Goal: Check status: Check status

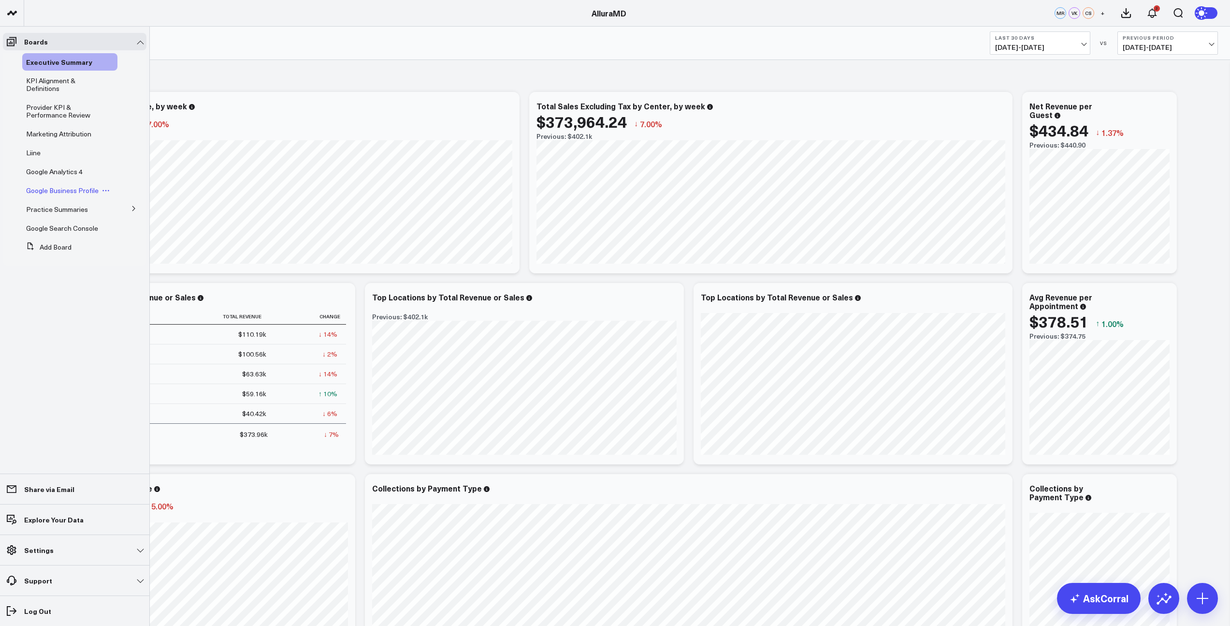
click at [57, 191] on span "Google Business Profile" at bounding box center [62, 190] width 73 height 9
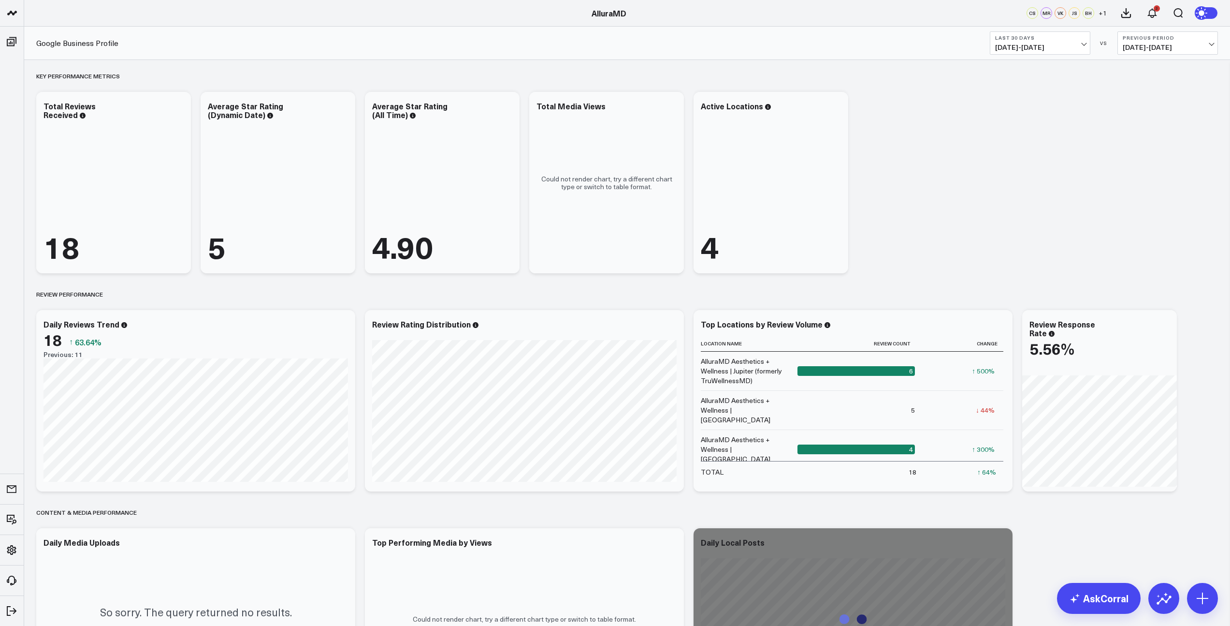
click at [1045, 50] on span "[DATE] - [DATE]" at bounding box center [1040, 48] width 90 height 8
click at [1023, 193] on link "Last Month" at bounding box center [1041, 196] width 100 height 18
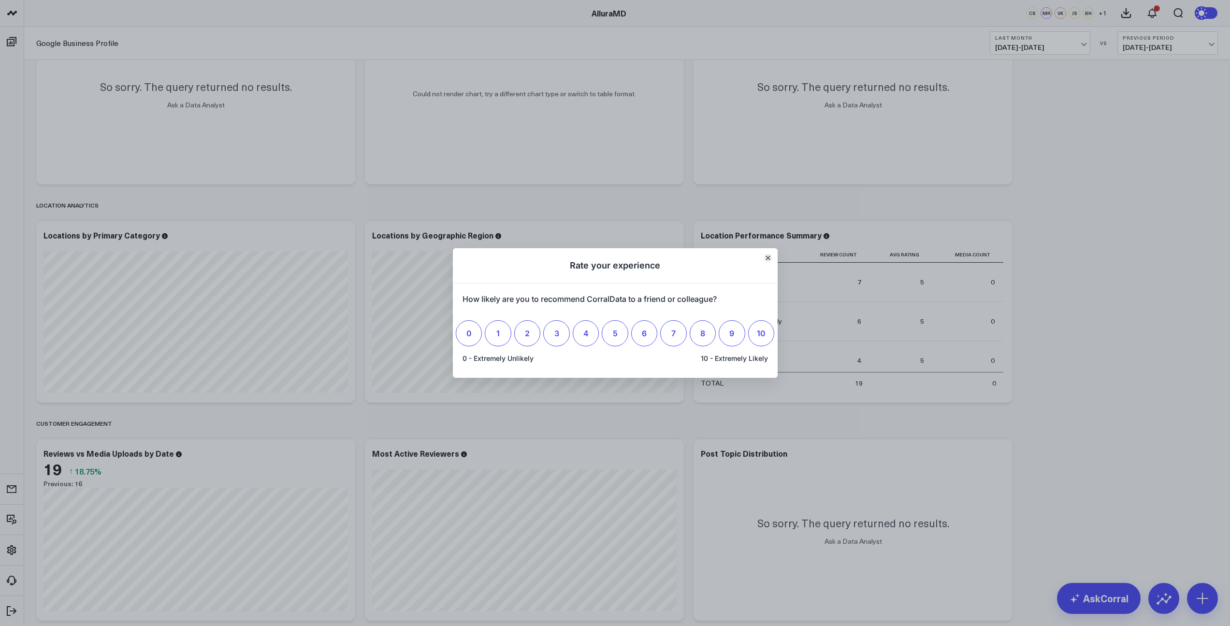
click at [766, 259] on icon "Close" at bounding box center [768, 257] width 5 height 5
